Goal: Transaction & Acquisition: Purchase product/service

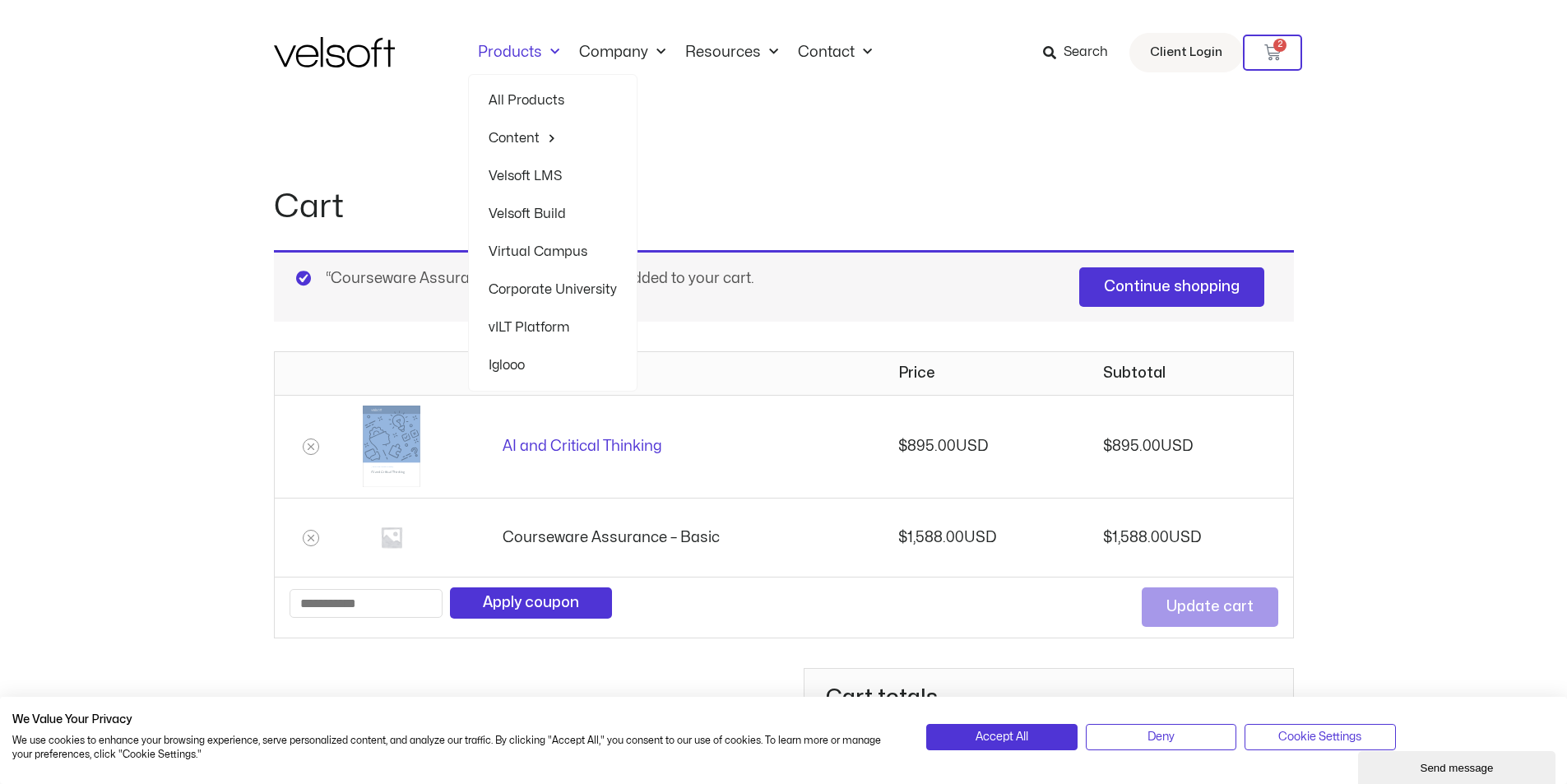
click at [525, 51] on link "Products" at bounding box center [518, 52] width 101 height 18
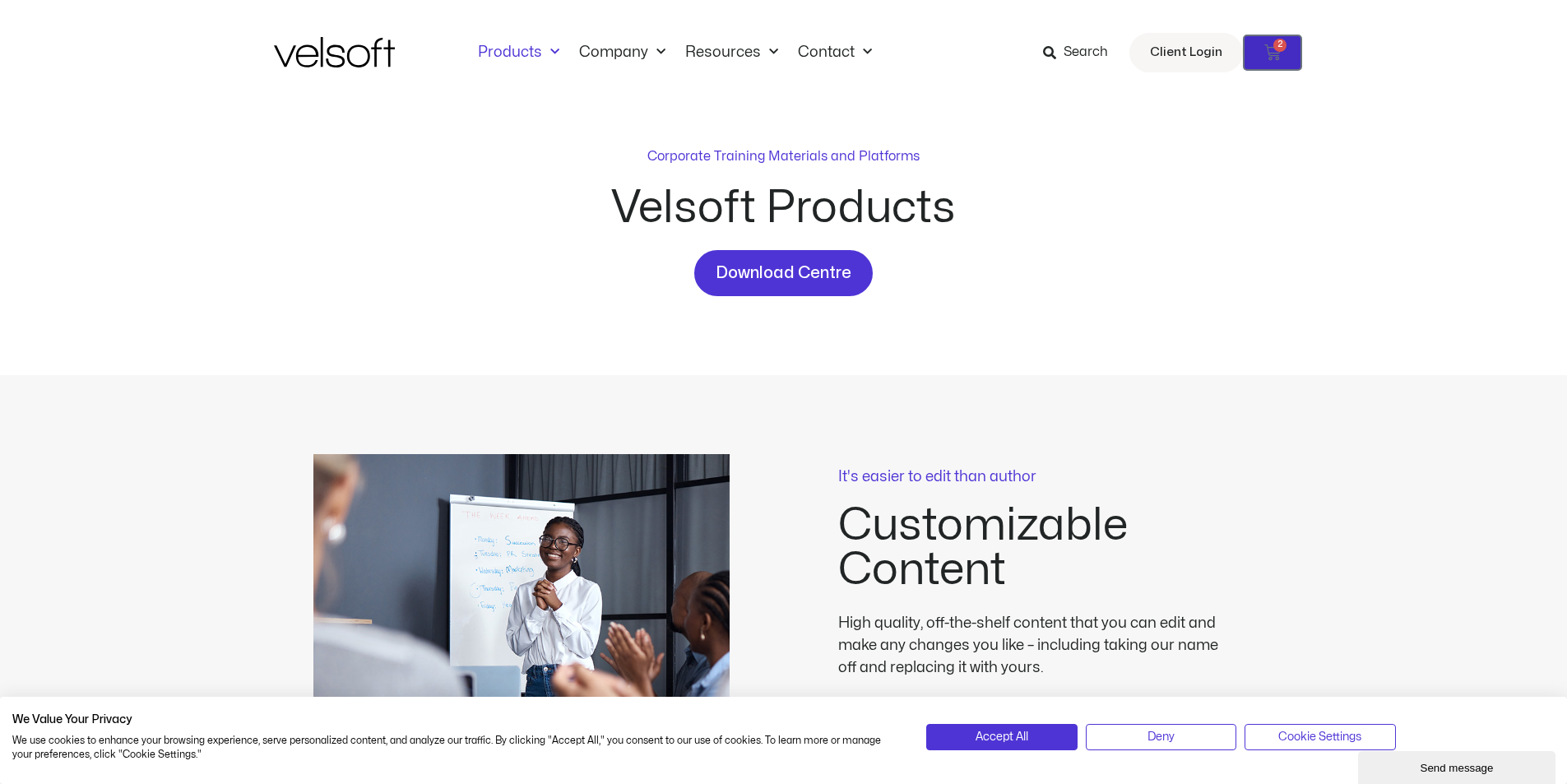
click at [1273, 50] on icon at bounding box center [1272, 52] width 16 height 16
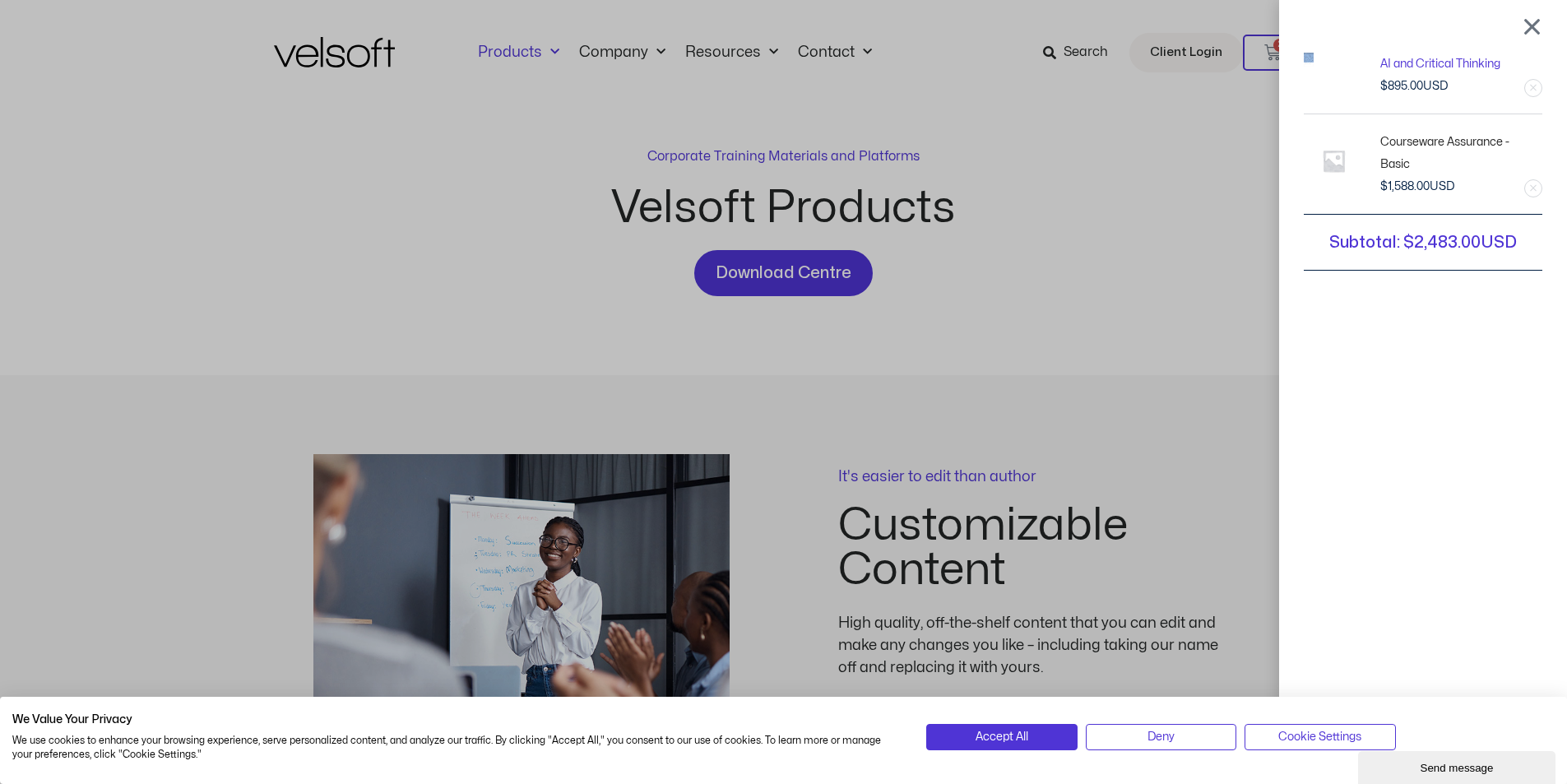
click at [1542, 22] on div at bounding box center [1532, 25] width 20 height 19
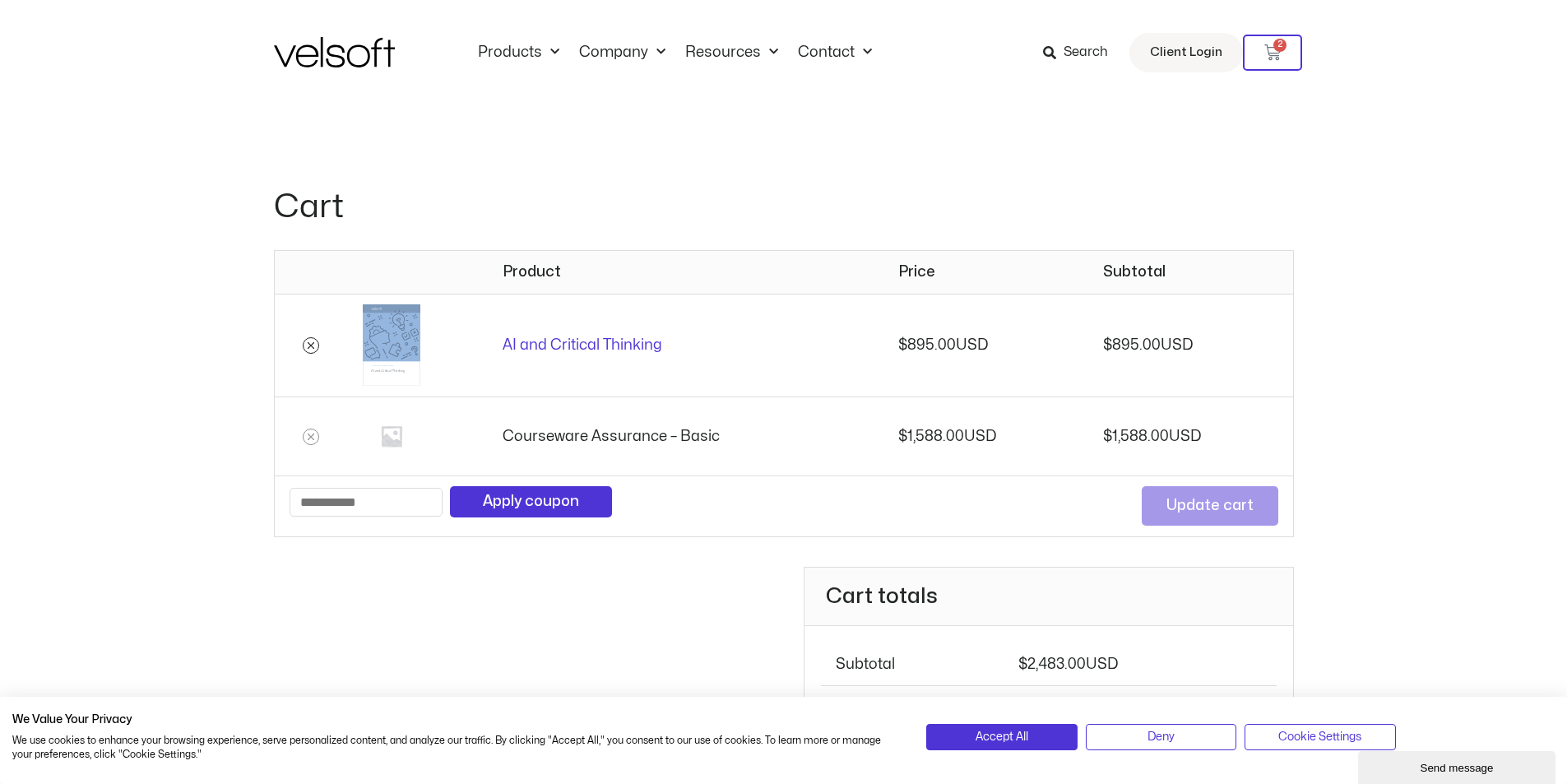
click at [307, 345] on icon "Remove AI and Critical Thinking from cart" at bounding box center [311, 345] width 12 height 12
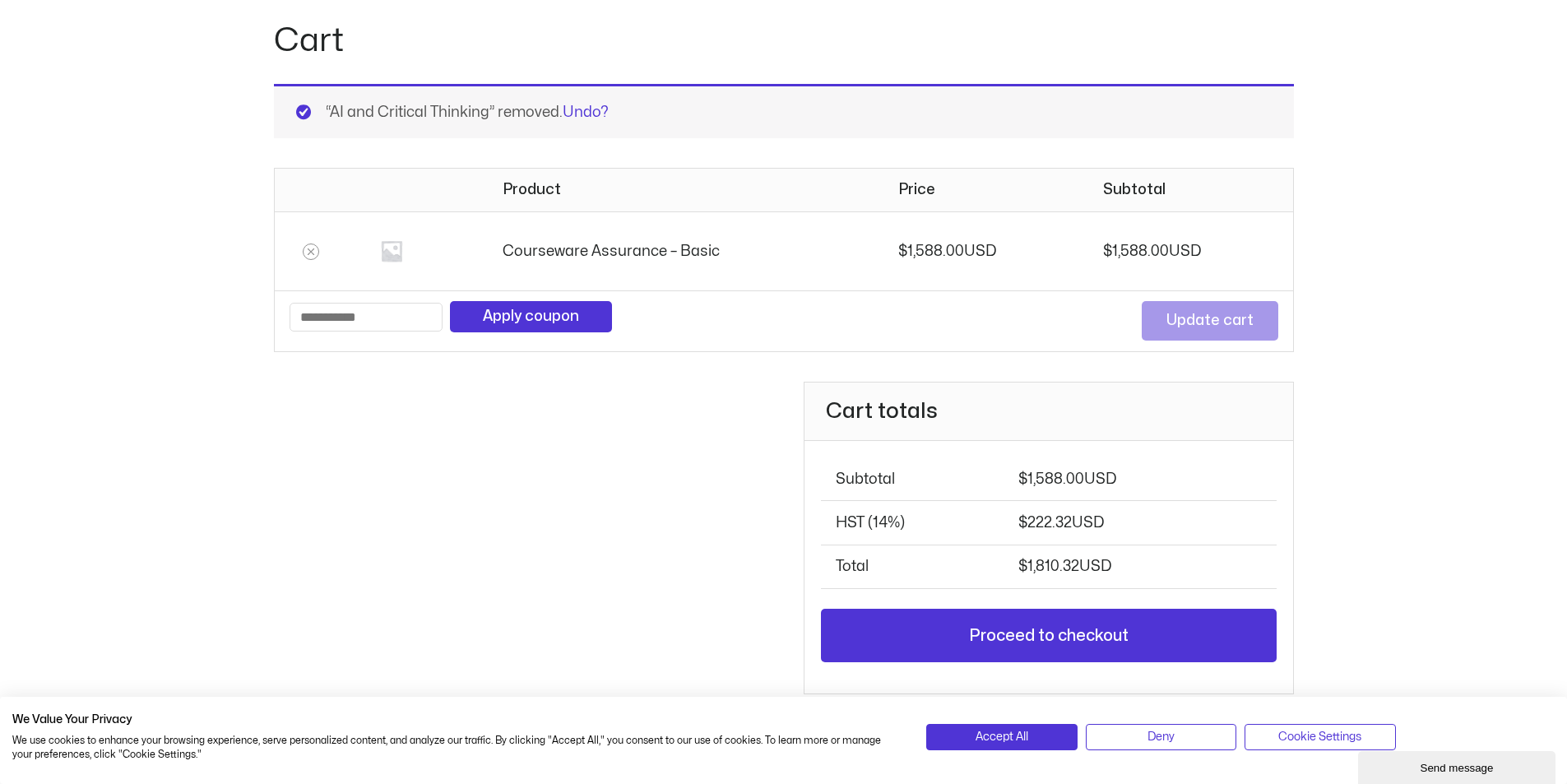
scroll to position [168, 0]
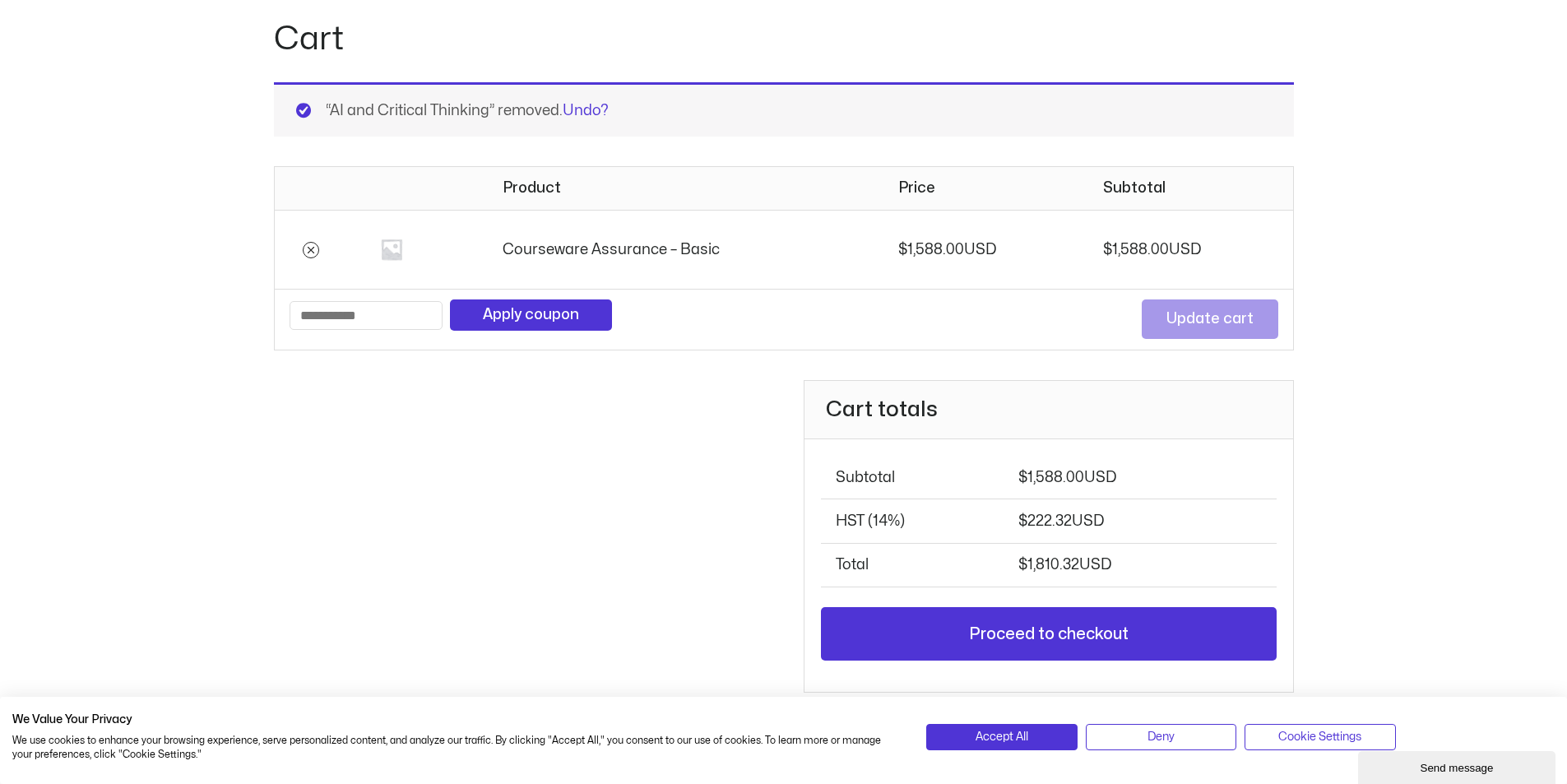
click at [306, 248] on icon "Remove Courseware Assurance - Basic from cart" at bounding box center [311, 250] width 12 height 12
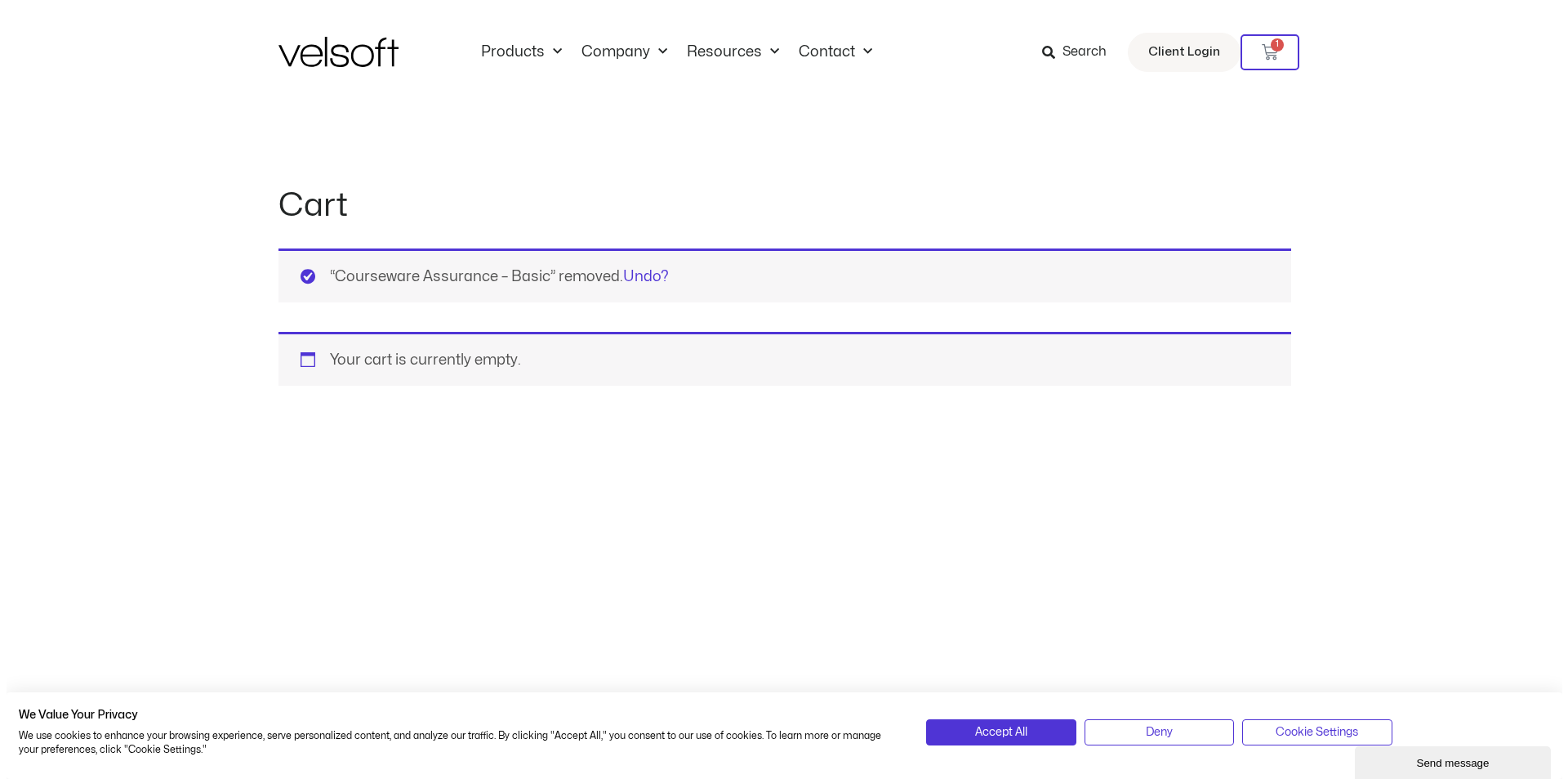
scroll to position [0, 0]
